Goal: Task Accomplishment & Management: Use online tool/utility

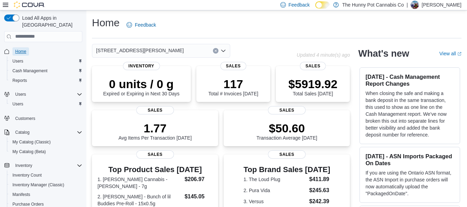
click at [25, 49] on span "Home" at bounding box center [20, 52] width 11 height 6
click at [20, 49] on span "Home" at bounding box center [20, 52] width 11 height 6
click at [23, 49] on span "Home" at bounding box center [20, 52] width 11 height 6
click at [22, 49] on span "Home" at bounding box center [20, 52] width 11 height 6
click at [19, 49] on span "Home" at bounding box center [20, 52] width 11 height 6
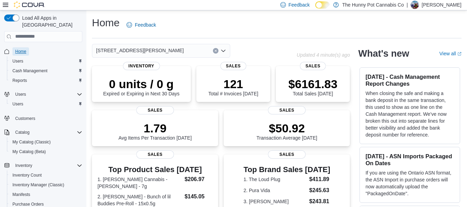
click at [21, 49] on span "Home" at bounding box center [20, 52] width 11 height 6
click at [24, 49] on span "Home" at bounding box center [20, 52] width 11 height 6
click at [22, 49] on span "Home" at bounding box center [20, 52] width 11 height 6
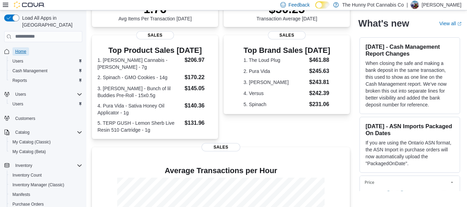
scroll to position [204, 0]
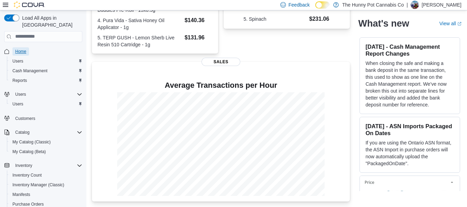
click at [25, 49] on span "Home" at bounding box center [20, 52] width 11 height 6
click at [26, 47] on link "Home" at bounding box center [20, 51] width 17 height 8
click at [28, 76] on link "Reports" at bounding box center [20, 80] width 20 height 8
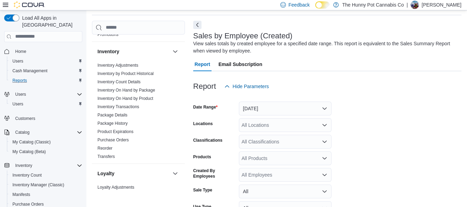
scroll to position [99, 0]
click at [23, 49] on span "Home" at bounding box center [20, 51] width 11 height 8
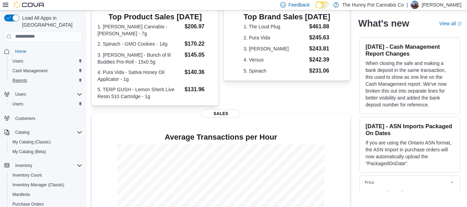
scroll to position [204, 0]
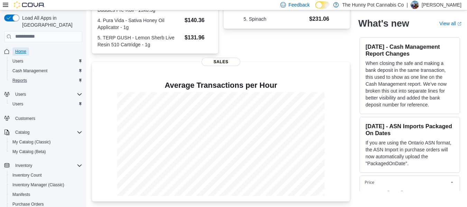
click at [24, 49] on span "Home" at bounding box center [20, 52] width 11 height 6
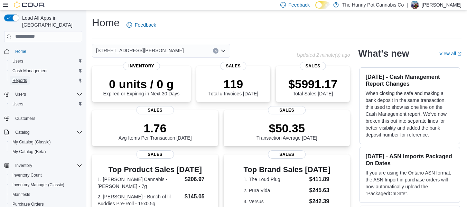
click at [20, 78] on span "Reports" at bounding box center [19, 81] width 15 height 6
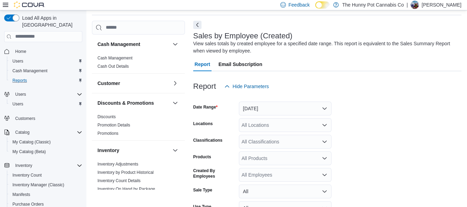
scroll to position [81, 0]
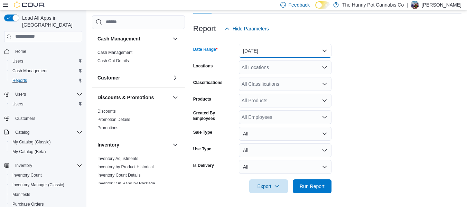
click at [263, 44] on button "[DATE]" at bounding box center [285, 51] width 93 height 14
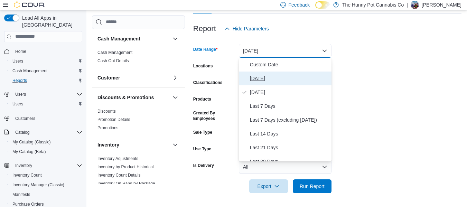
click at [258, 76] on span "[DATE]" at bounding box center [289, 78] width 79 height 8
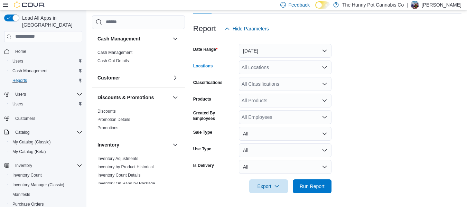
click at [266, 67] on div "All Locations" at bounding box center [285, 67] width 93 height 14
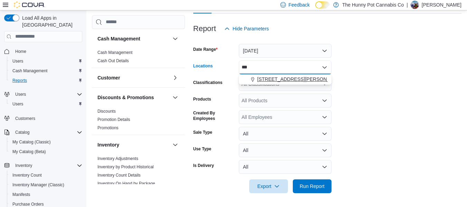
type input "***"
click at [275, 79] on span "[STREET_ADDRESS][PERSON_NAME]" at bounding box center [301, 79] width 88 height 7
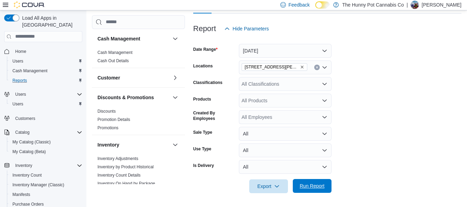
click at [313, 184] on span "Run Report" at bounding box center [311, 185] width 25 height 7
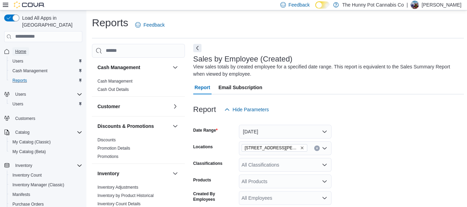
click at [22, 49] on span "Home" at bounding box center [20, 52] width 11 height 6
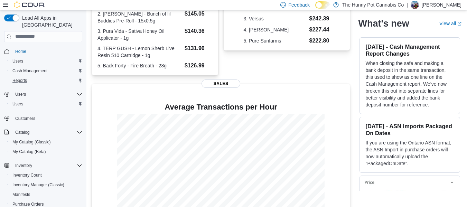
scroll to position [204, 0]
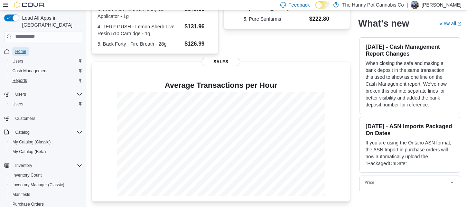
click at [26, 49] on span "Home" at bounding box center [20, 52] width 11 height 6
click at [20, 49] on span "Home" at bounding box center [20, 52] width 11 height 6
click at [22, 49] on span "Home" at bounding box center [20, 52] width 11 height 6
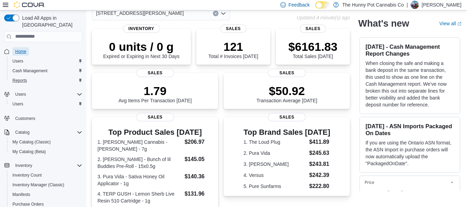
scroll to position [0, 0]
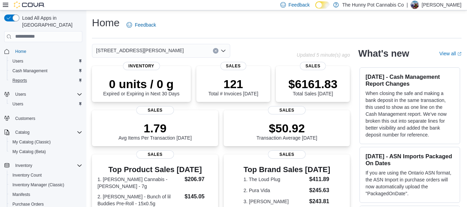
click at [29, 47] on span "Home" at bounding box center [47, 51] width 70 height 9
click at [27, 76] on link "Reports" at bounding box center [20, 80] width 20 height 8
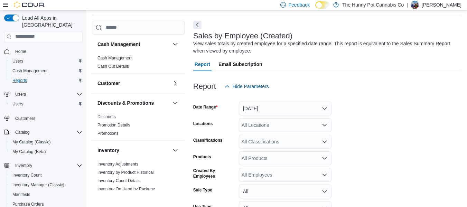
scroll to position [72, 0]
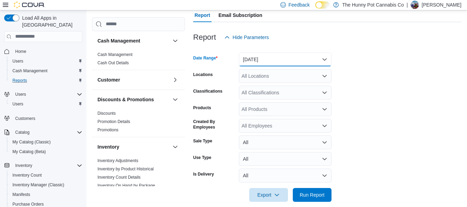
click at [276, 60] on button "[DATE]" at bounding box center [285, 59] width 93 height 14
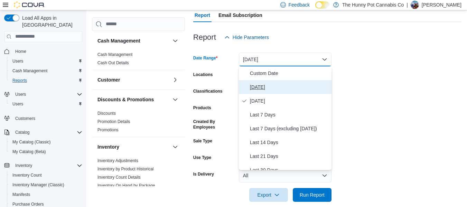
click at [268, 85] on span "[DATE]" at bounding box center [289, 87] width 79 height 8
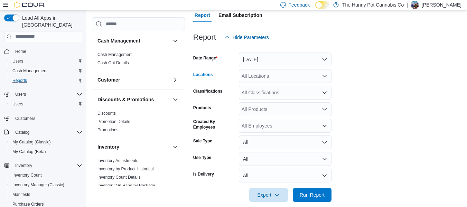
click at [268, 79] on div "All Locations" at bounding box center [285, 76] width 93 height 14
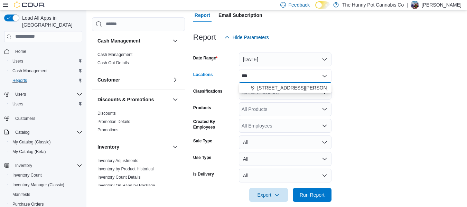
type input "***"
click at [272, 89] on span "[STREET_ADDRESS][PERSON_NAME]" at bounding box center [301, 87] width 88 height 7
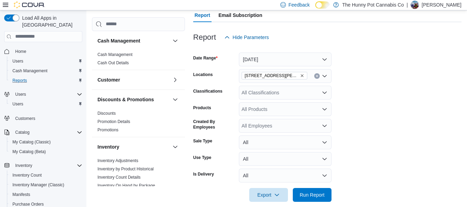
click at [362, 85] on form "Date Range [DATE] Locations [STREET_ADDRESS][PERSON_NAME] Classifications All C…" at bounding box center [327, 122] width 268 height 157
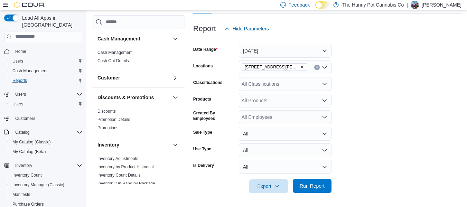
click at [298, 192] on span "Run Report" at bounding box center [312, 186] width 30 height 14
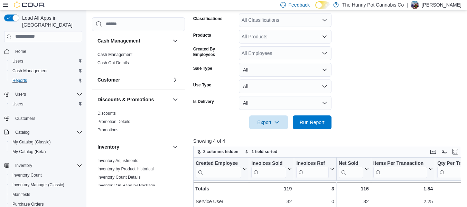
scroll to position [145, 0]
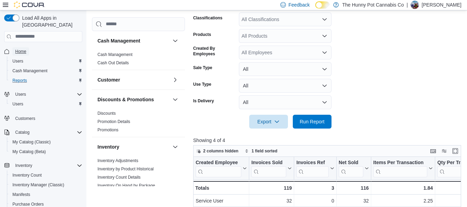
click at [21, 49] on span "Home" at bounding box center [20, 52] width 11 height 6
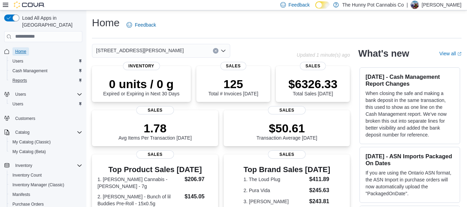
click at [24, 49] on span "Home" at bounding box center [20, 52] width 11 height 6
click at [29, 76] on link "Reports" at bounding box center [20, 80] width 20 height 8
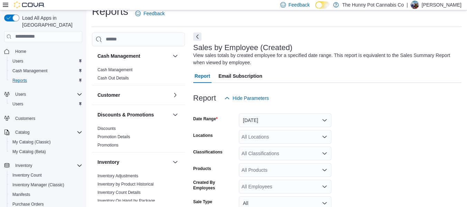
scroll to position [23, 0]
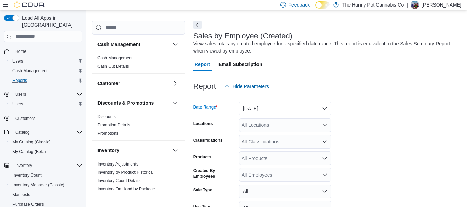
click at [285, 107] on button "[DATE]" at bounding box center [285, 109] width 93 height 14
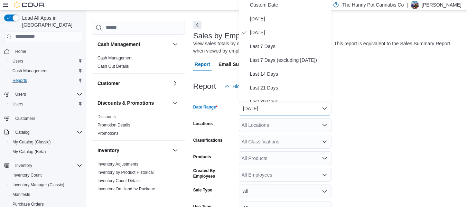
scroll to position [21, 0]
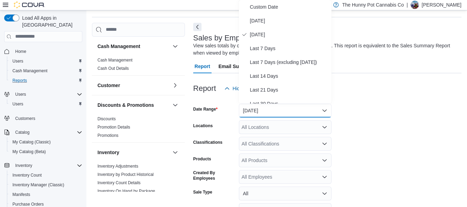
click at [400, 100] on div at bounding box center [327, 99] width 268 height 8
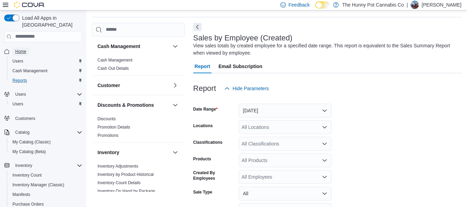
click at [19, 49] on span "Home" at bounding box center [20, 52] width 11 height 6
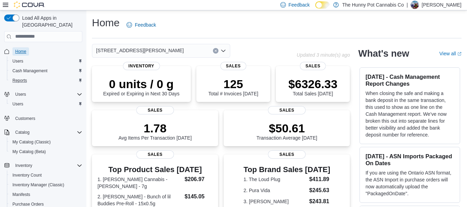
click at [18, 49] on span "Home" at bounding box center [20, 52] width 11 height 6
click at [23, 49] on span "Home" at bounding box center [20, 52] width 11 height 6
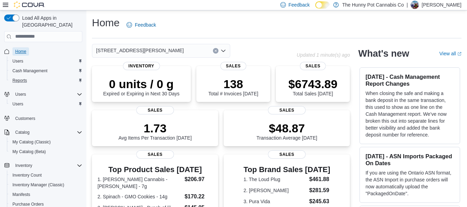
click at [17, 49] on span "Home" at bounding box center [20, 52] width 11 height 6
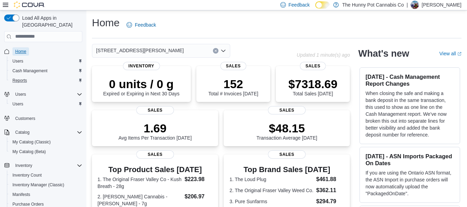
click at [24, 49] on span "Home" at bounding box center [20, 52] width 11 height 6
click at [28, 47] on link "Home" at bounding box center [20, 51] width 17 height 8
click at [18, 49] on span "Home" at bounding box center [20, 52] width 11 height 6
click at [20, 49] on span "Home" at bounding box center [20, 52] width 11 height 6
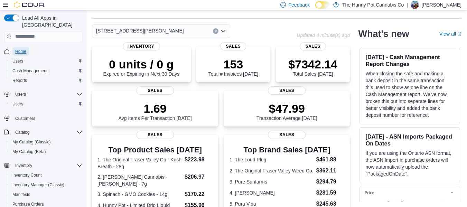
scroll to position [204, 0]
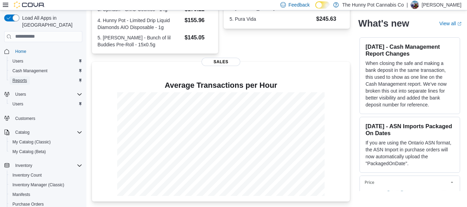
click at [15, 78] on span "Reports" at bounding box center [19, 81] width 15 height 6
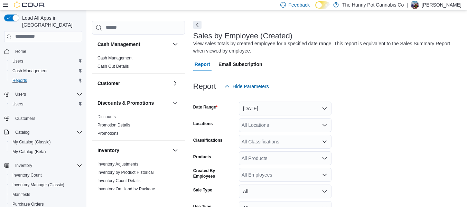
scroll to position [63, 0]
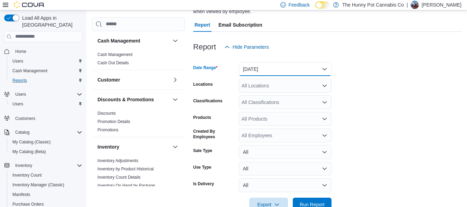
click at [272, 66] on button "[DATE]" at bounding box center [285, 69] width 93 height 14
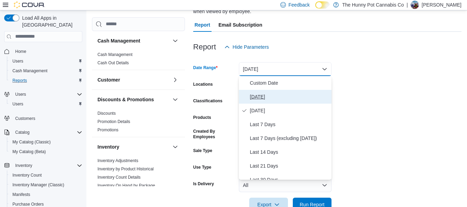
click at [253, 100] on span "[DATE]" at bounding box center [289, 97] width 79 height 8
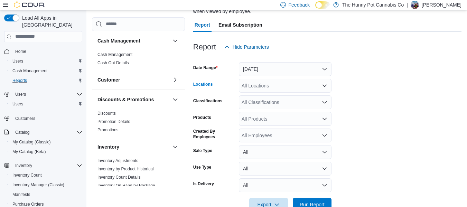
click at [256, 92] on div "All Locations" at bounding box center [285, 86] width 93 height 14
type input "***"
click at [260, 96] on span "[STREET_ADDRESS][PERSON_NAME]" at bounding box center [301, 97] width 88 height 7
click at [377, 102] on form "Date Range [DATE] Locations [STREET_ADDRESS][PERSON_NAME] Classifications All C…" at bounding box center [327, 132] width 268 height 157
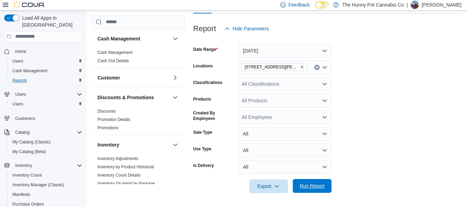
click at [314, 187] on span "Run Report" at bounding box center [311, 185] width 25 height 7
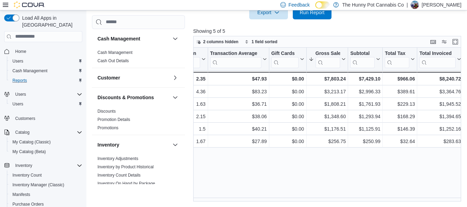
scroll to position [0, 287]
click at [23, 48] on span "Home" at bounding box center [20, 51] width 11 height 8
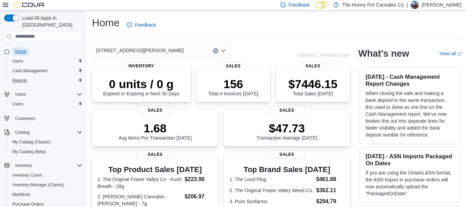
click at [17, 49] on span "Home" at bounding box center [20, 52] width 11 height 6
